Goal: Contribute content

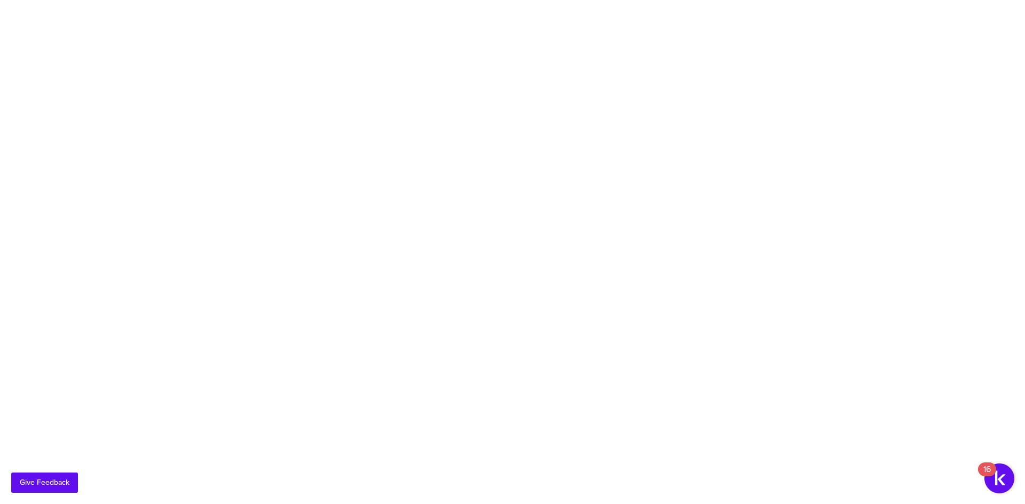
scroll to position [9, 0]
drag, startPoint x: 225, startPoint y: 157, endPoint x: 335, endPoint y: 199, distance: 117.0
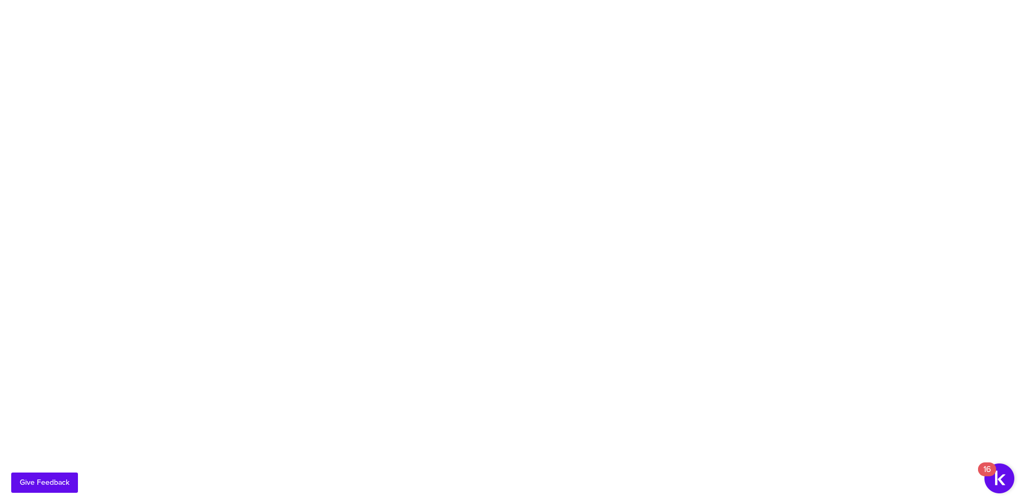
drag, startPoint x: 796, startPoint y: 182, endPoint x: 616, endPoint y: 158, distance: 181.4
paste textarea "i. Foundant’s Grant Lifecycle Manager is a cloud-based platform that optimizes …"
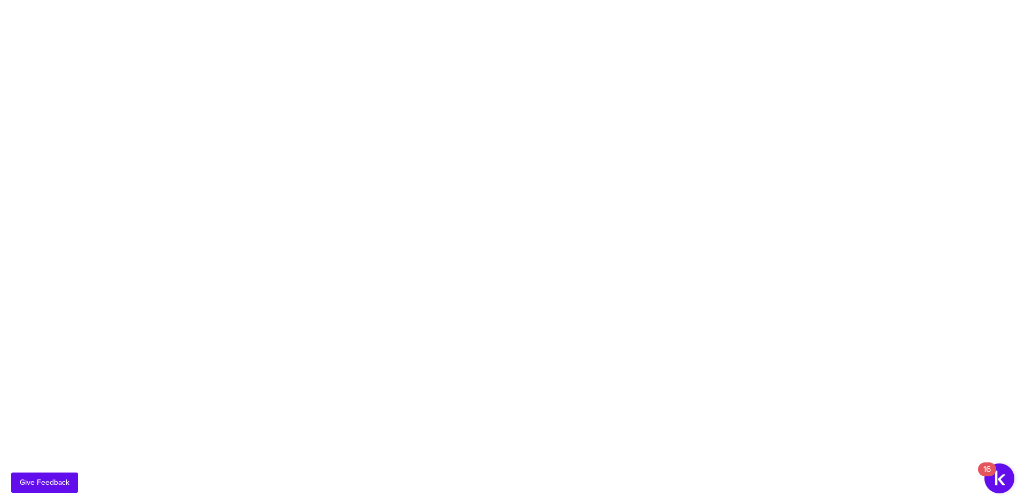
type textarea "Foundant’s Grant Lifecycle Manager is a cloud-based platform that optimizes gra…"
drag, startPoint x: 273, startPoint y: 276, endPoint x: 217, endPoint y: 249, distance: 62.0
paste textarea "i. SmartSimple Cloud is a platform used by many associations and NGOs for grant…"
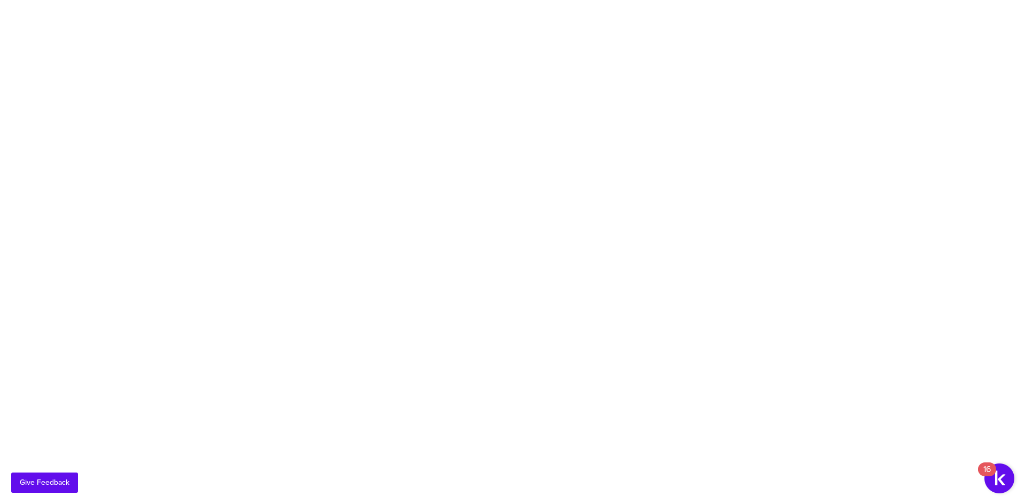
type textarea "i. SmartSimple Cloud is a platform used by many associations and NGOs for grant…"
paste textarea "i. SmartSimple Cloud is a platform used by many associations and NGOs for grant…"
type textarea "Foundant's CommunitySuite empowers associations and NGOs to manage core activit…"
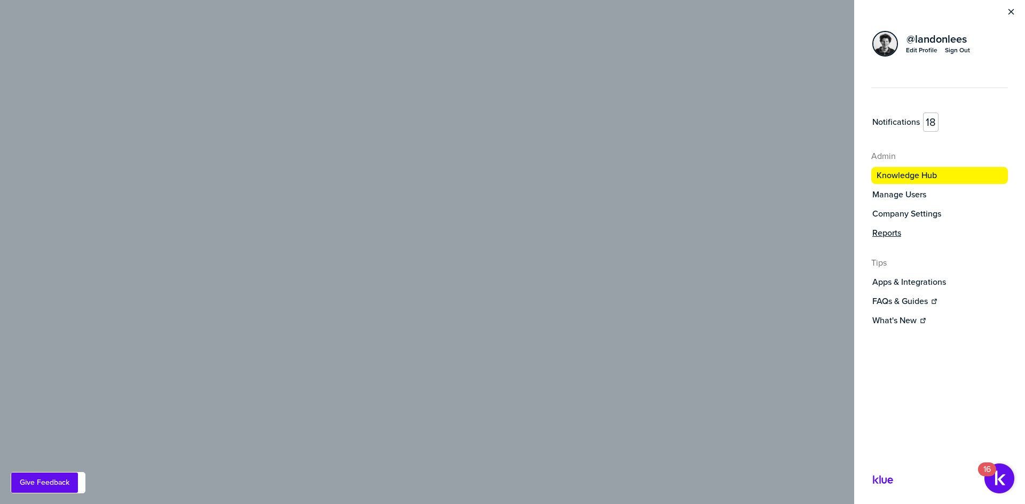
click at [899, 234] on label "Reports" at bounding box center [886, 233] width 29 height 11
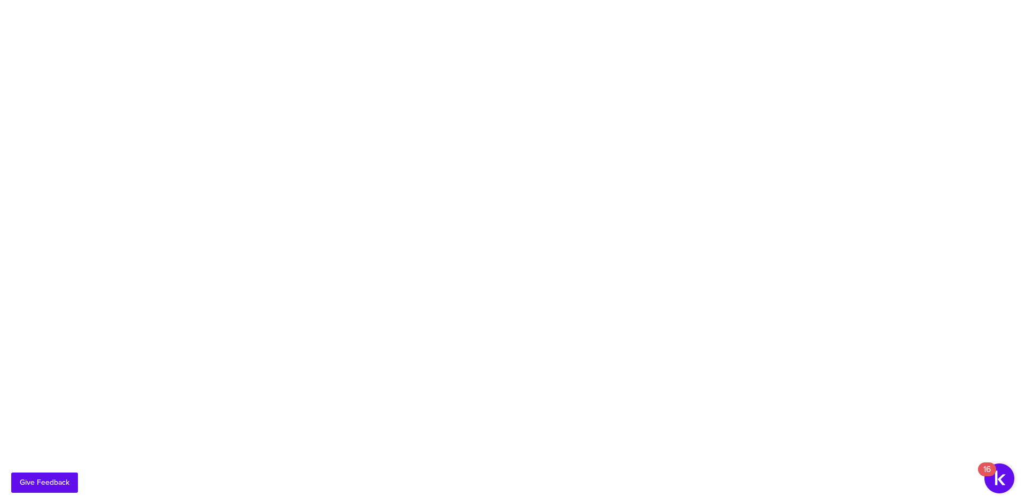
drag, startPoint x: 707, startPoint y: 270, endPoint x: 624, endPoint y: 254, distance: 84.2
paste textarea "SmartSimple Cloud for Corporate Social Responsibility The world's first end-to-…"
drag, startPoint x: 676, startPoint y: 274, endPoint x: 618, endPoint y: 251, distance: 61.3
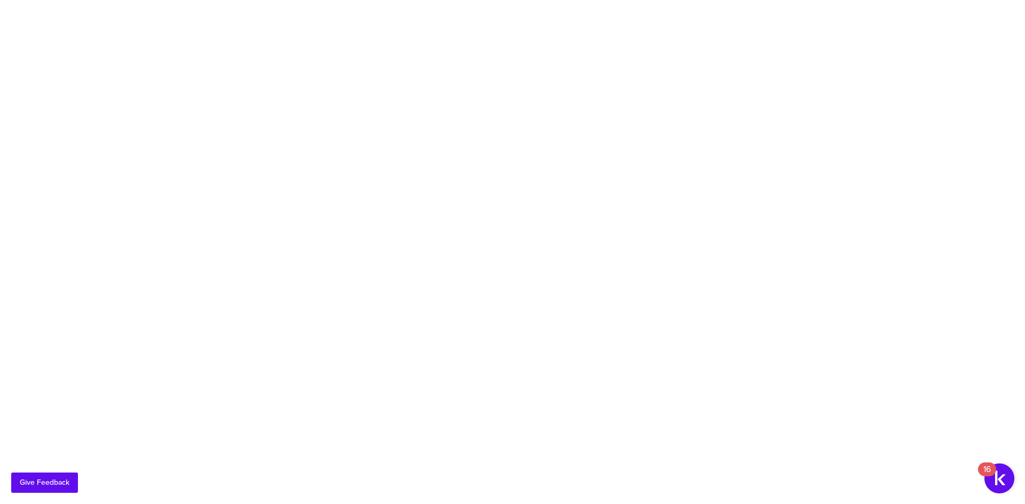
drag, startPoint x: 890, startPoint y: 261, endPoint x: 592, endPoint y: 248, distance: 297.5
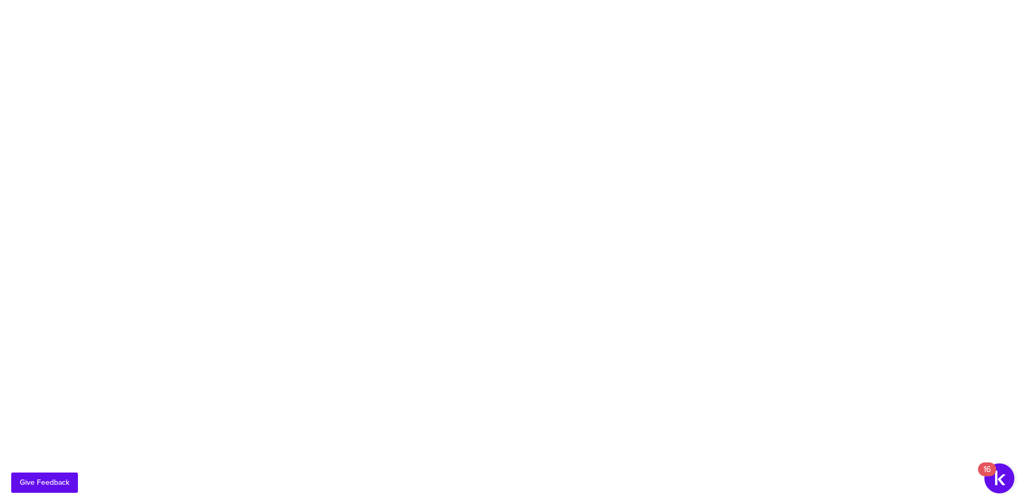
paste textarea "SmartSimple Cloud unifies and streamlines CSR initiatives through a single, pow…"
type textarea "SmartSimple Cloud for Corporate Social Responsibility - The world's first end-t…"
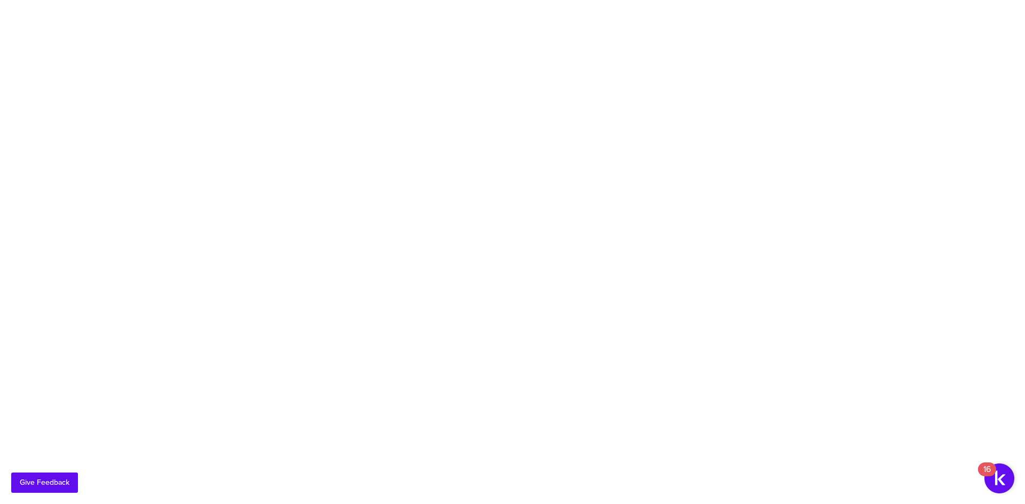
drag, startPoint x: 598, startPoint y: 355, endPoint x: 226, endPoint y: 346, distance: 372.6
paste textarea "i. Higher Education Foundation Management – Streamline operations, enhance dono…"
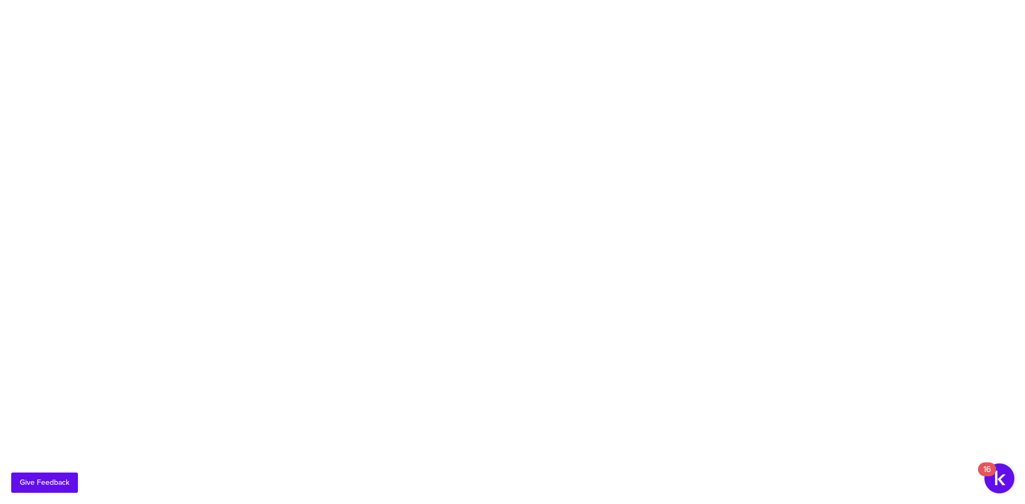
scroll to position [1, 0]
type textarea "Higher Education Foundation Management – Streamline operations, enhance donor e…"
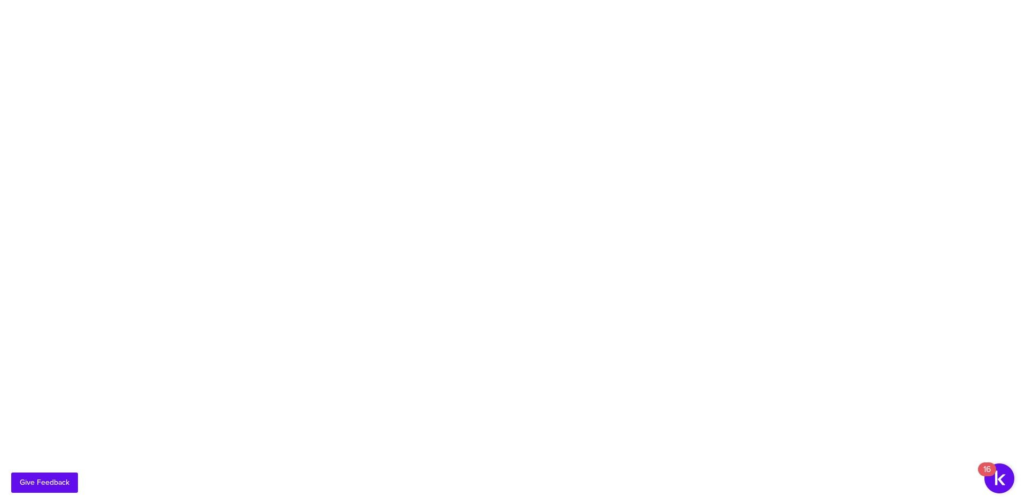
drag, startPoint x: 985, startPoint y: 311, endPoint x: 578, endPoint y: 290, distance: 407.2
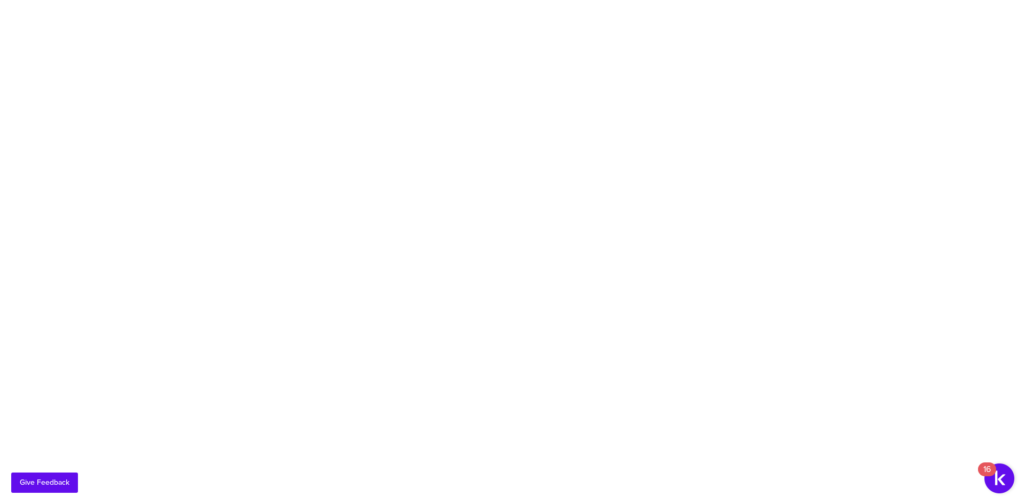
type textarea "Faith-based foundations benefit from CommunitySuite's integrated platform that …"
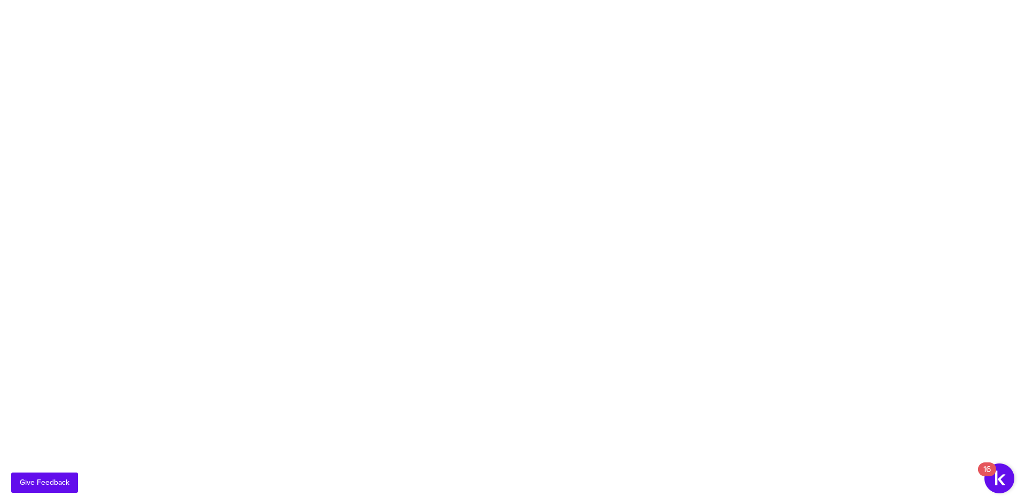
type textarea "Family offices engaged in social good trust Grant Lifecycle Manager and Scholar…"
